Goal: Navigation & Orientation: Find specific page/section

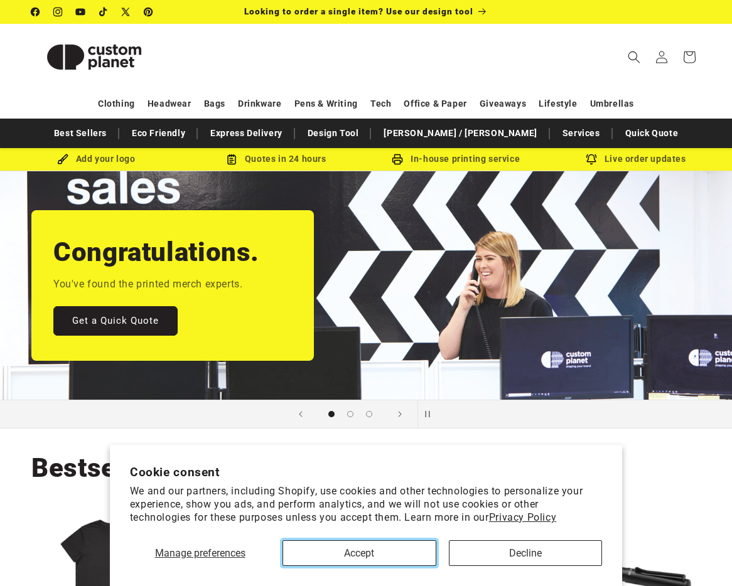
click at [382, 543] on button "Accept" at bounding box center [358, 553] width 153 height 26
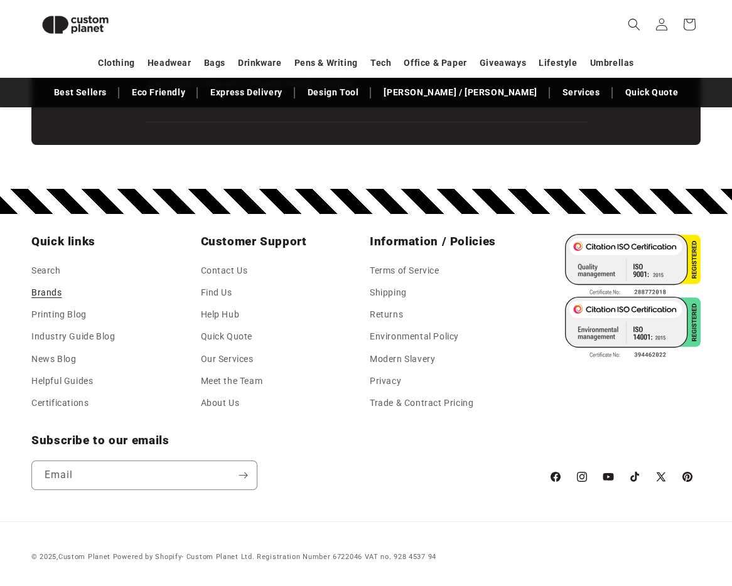
click at [35, 290] on link "Brands" at bounding box center [46, 293] width 31 height 22
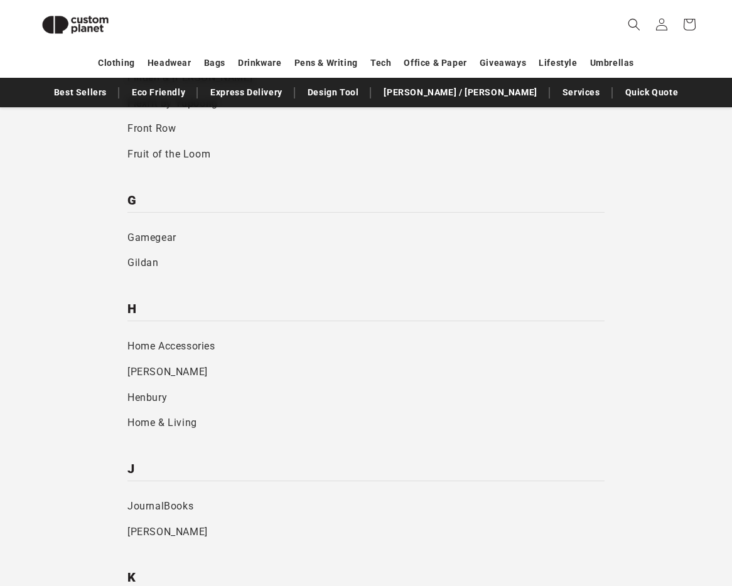
scroll to position [1451, 0]
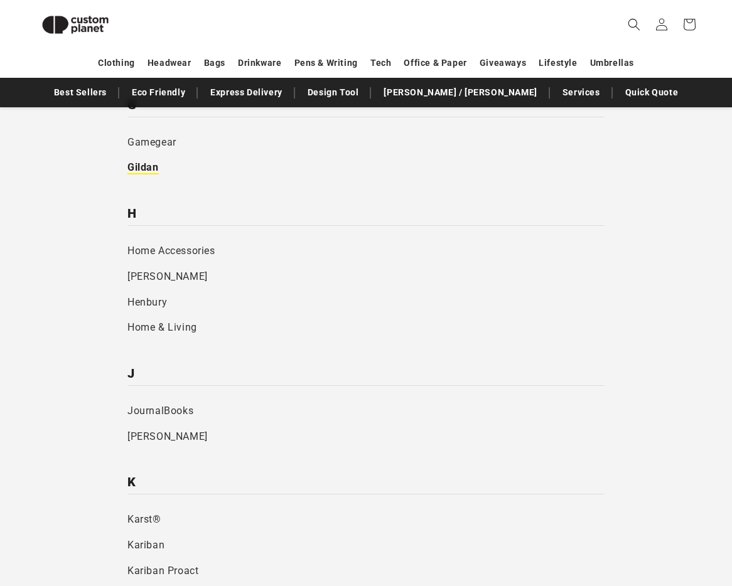
click at [134, 169] on link "Gildan" at bounding box center [365, 168] width 477 height 26
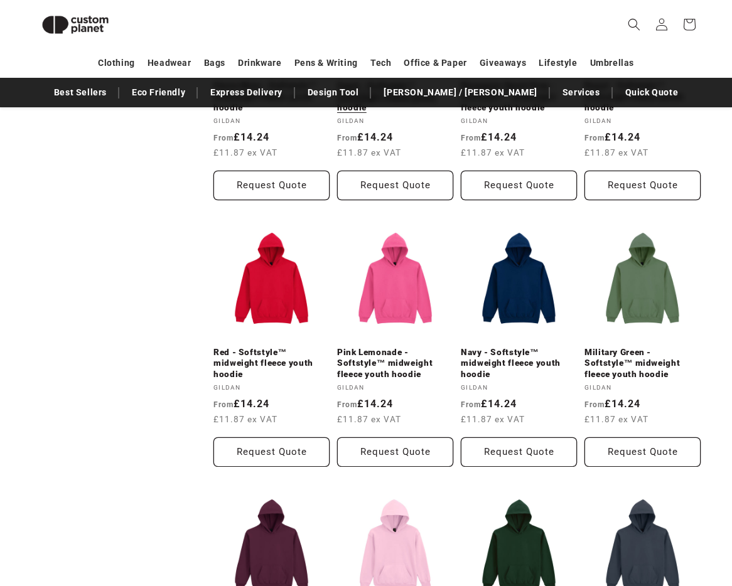
scroll to position [823, 0]
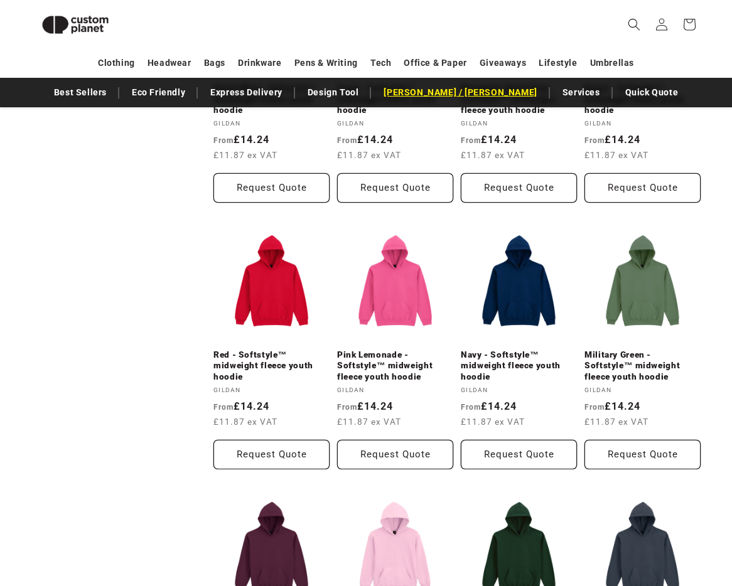
click at [453, 97] on link "[PERSON_NAME] / [PERSON_NAME]" at bounding box center [460, 93] width 166 height 22
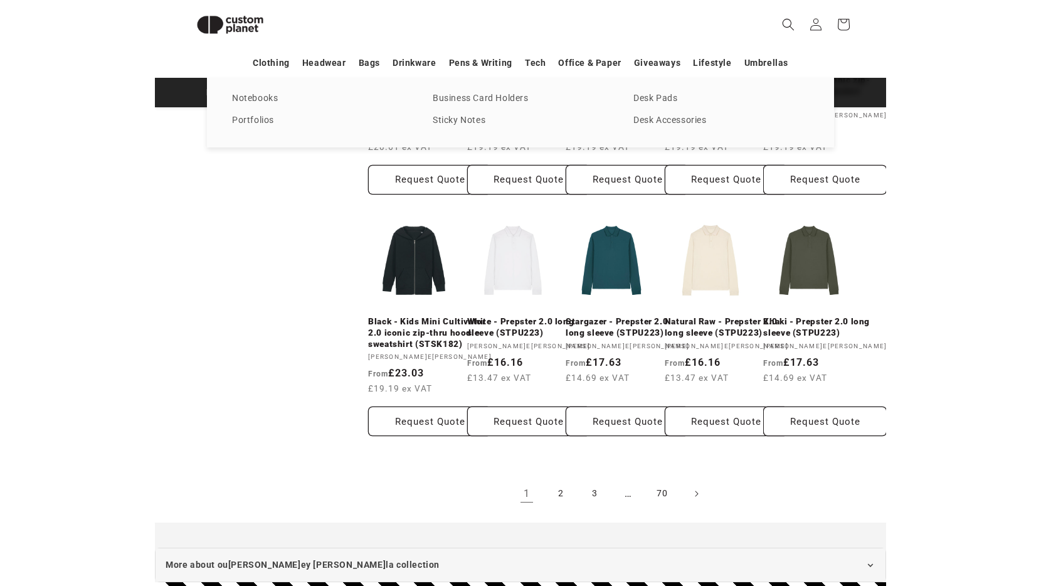
scroll to position [901, 0]
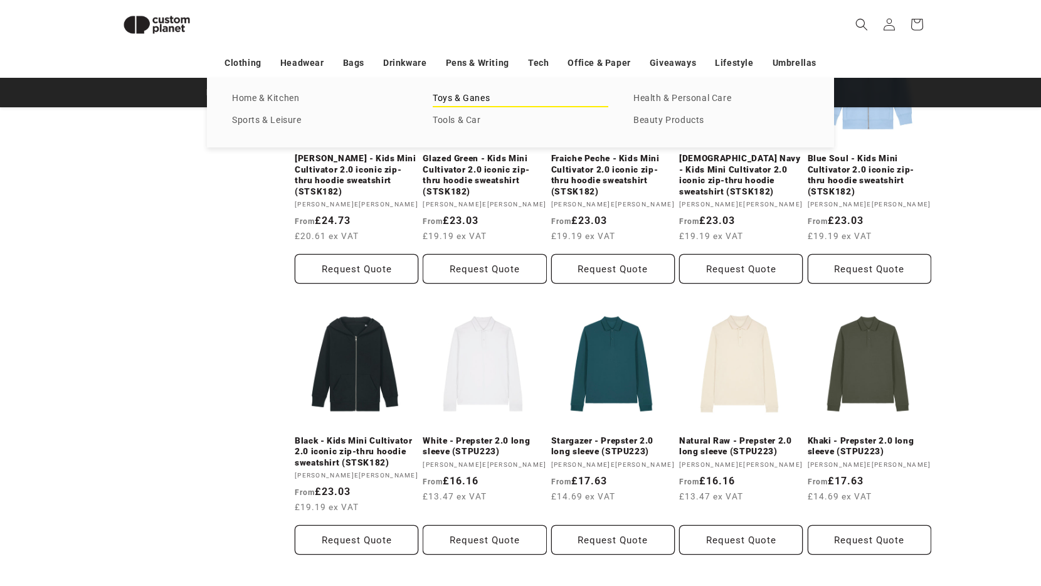
click at [439, 95] on link "Toys & Ganes" at bounding box center [521, 98] width 176 height 17
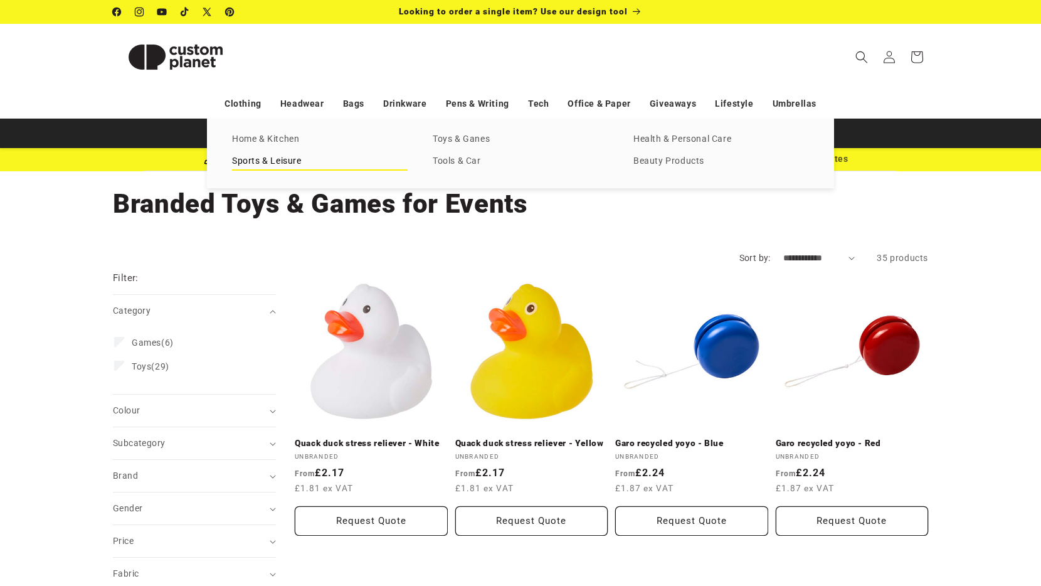
click at [282, 164] on link "Sports & Leisure" at bounding box center [320, 161] width 176 height 17
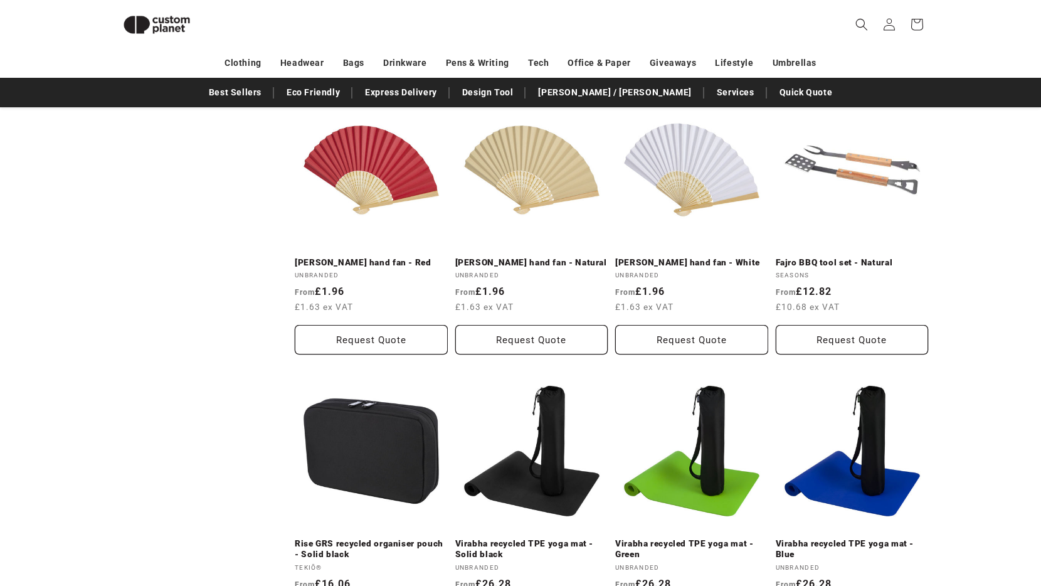
scroll to position [1039, 0]
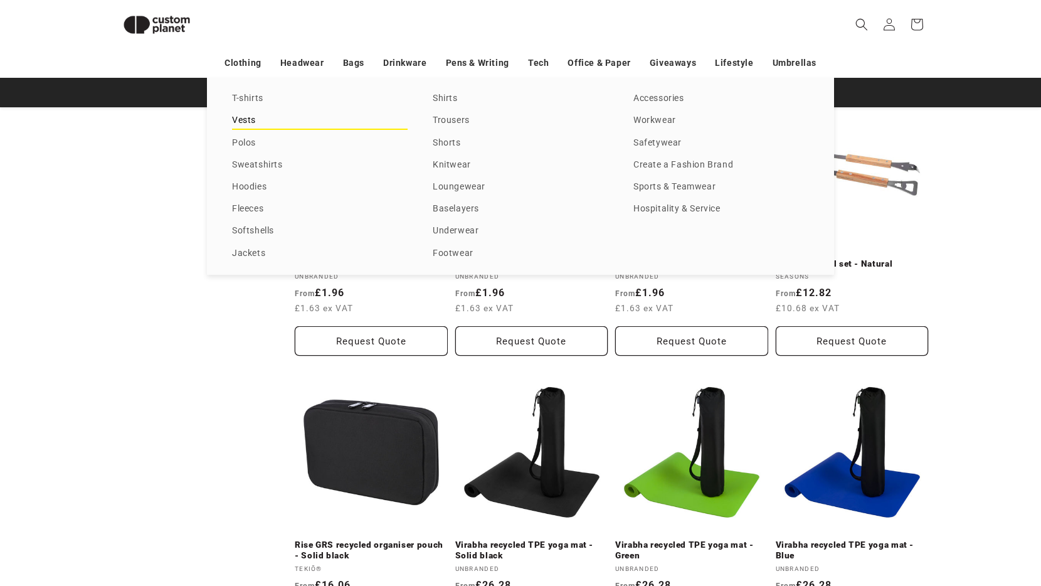
click at [251, 122] on link "Vests" at bounding box center [320, 120] width 176 height 17
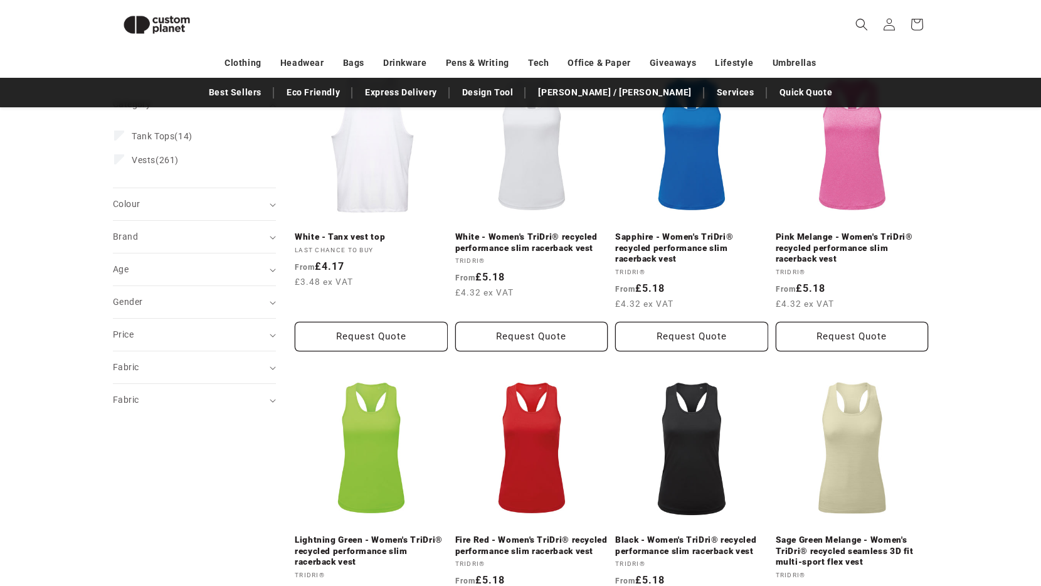
scroll to position [195, 0]
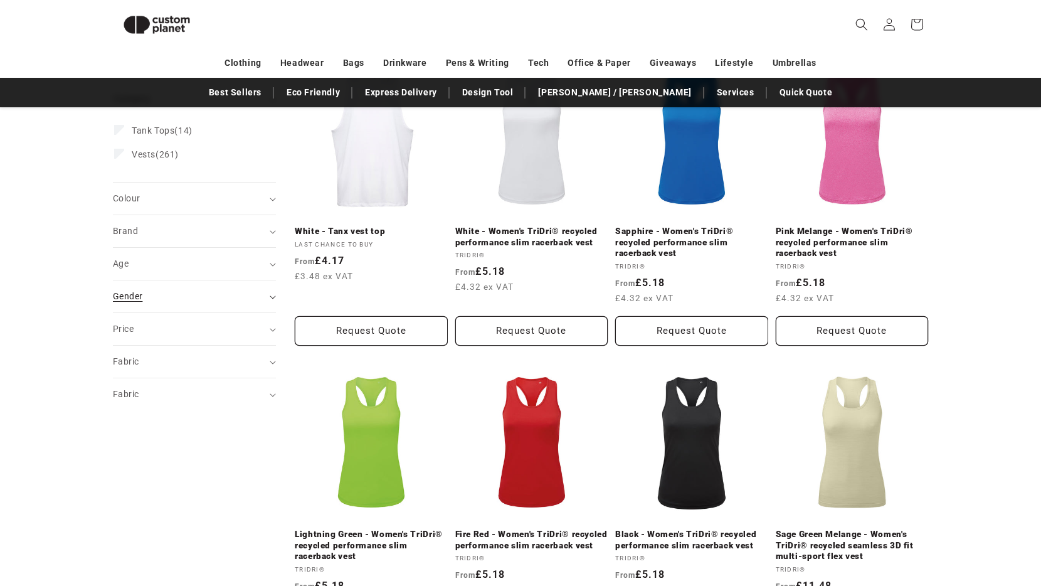
click at [250, 293] on div "Gender (0)" at bounding box center [189, 296] width 152 height 13
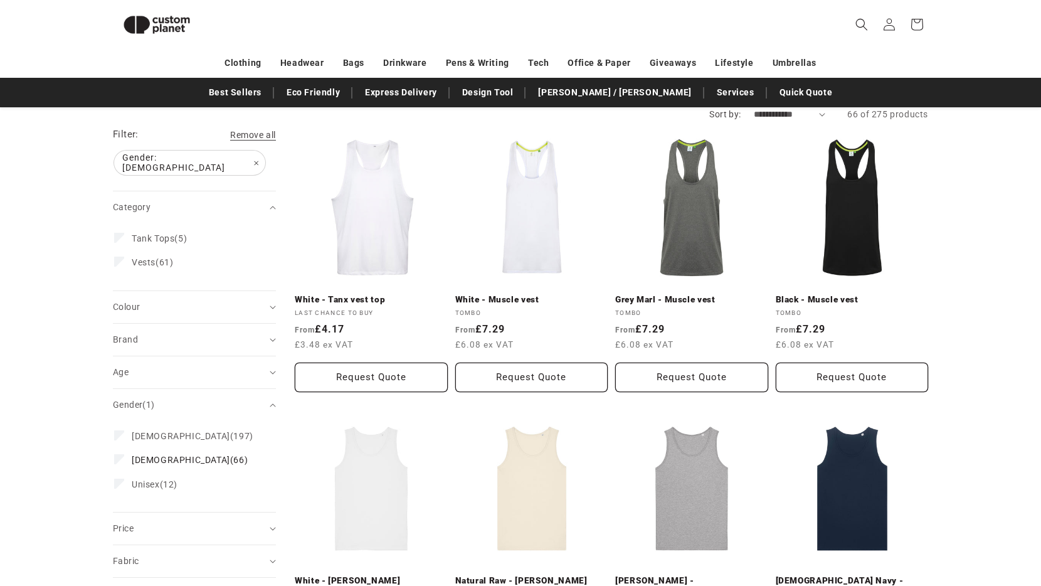
scroll to position [117, 0]
